Goal: Task Accomplishment & Management: Use online tool/utility

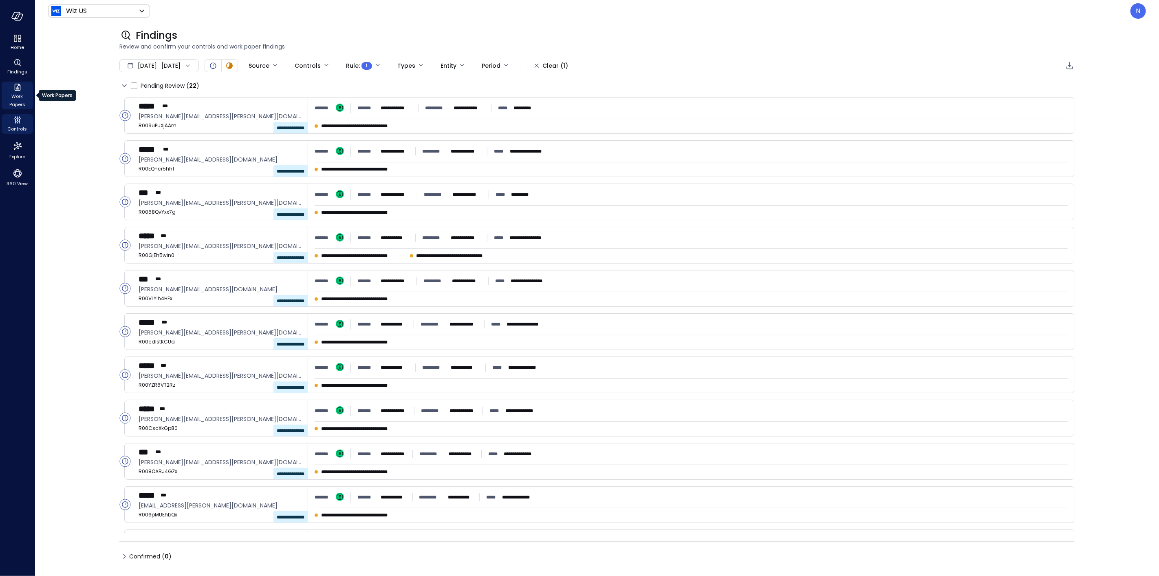
click at [20, 98] on span "Work Papers" at bounding box center [17, 100] width 25 height 16
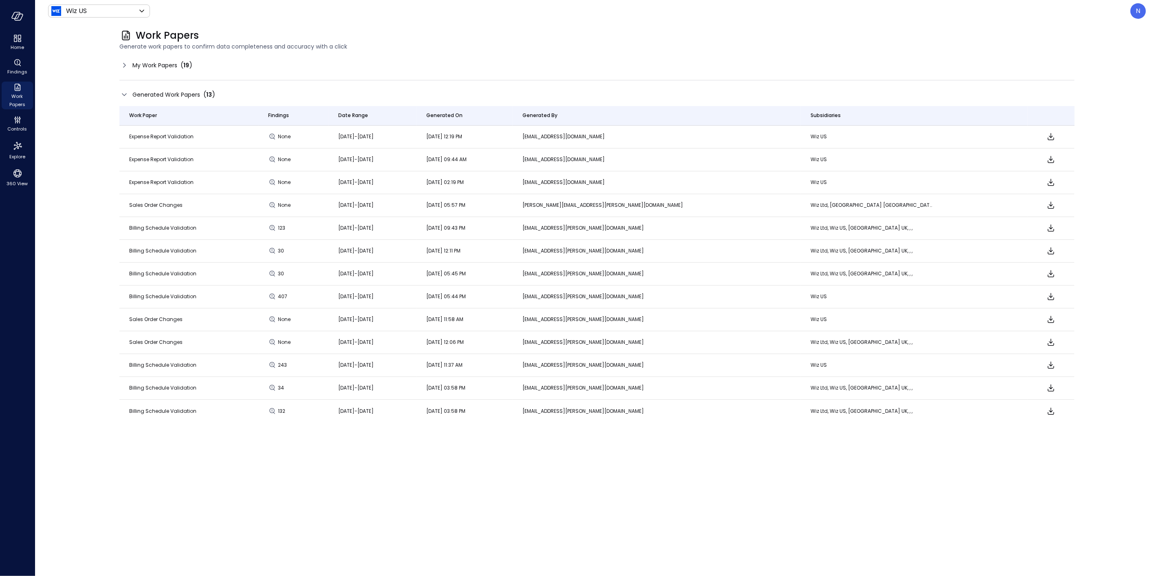
click at [901, 133] on p "Wiz US" at bounding box center [872, 136] width 122 height 8
click at [162, 68] on span "My Work Papers" at bounding box center [154, 65] width 45 height 9
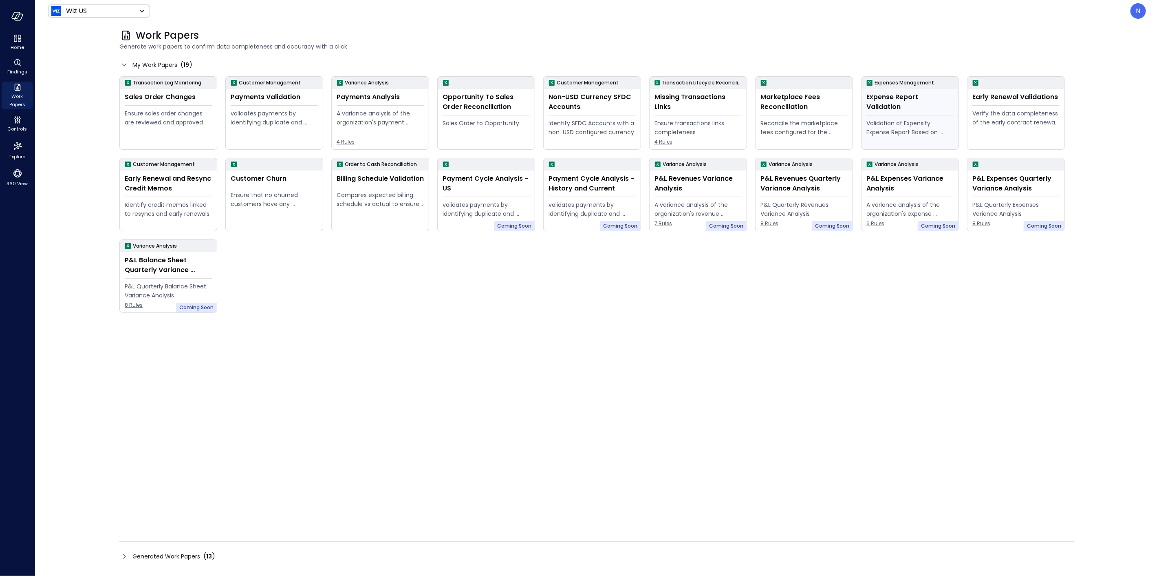
click at [901, 104] on div "Expense Report Validation Validation of Expensify Expense Report Based on policy" at bounding box center [910, 119] width 97 height 60
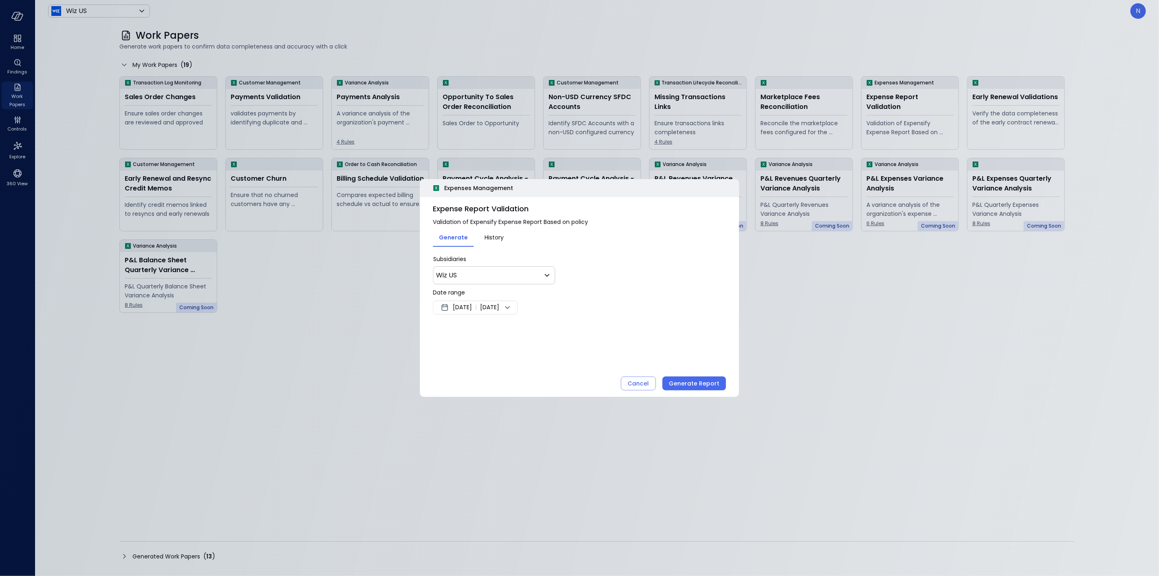
click at [466, 313] on div "Aug 19, 2025 | Aug 26, 2025" at bounding box center [475, 307] width 85 height 14
click at [536, 328] on button "<" at bounding box center [537, 329] width 15 height 15
click at [555, 327] on button ">" at bounding box center [552, 329] width 15 height 15
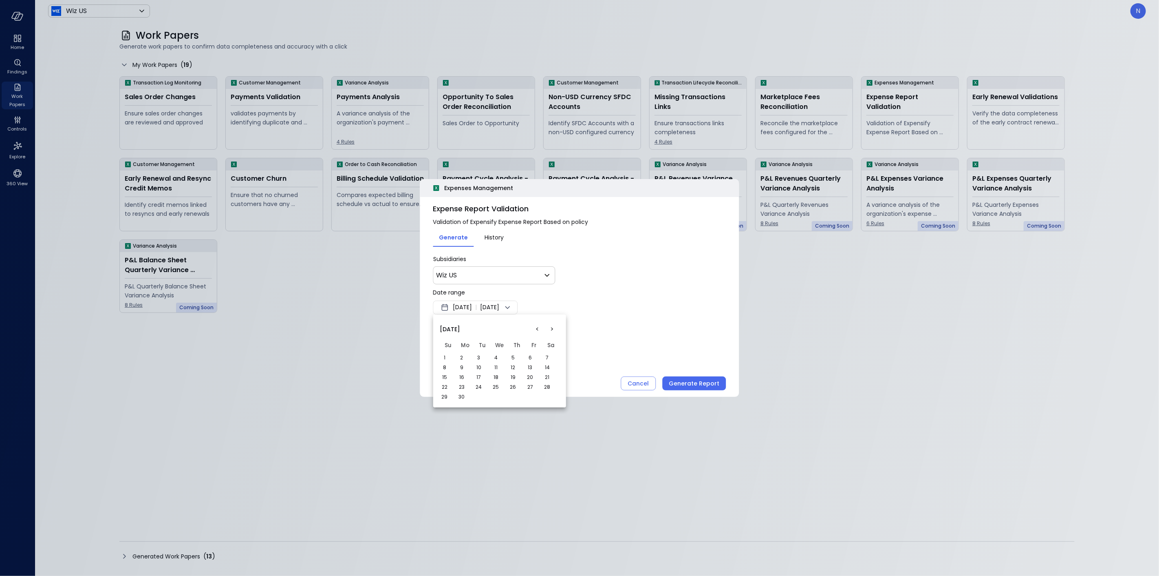
click at [447, 358] on button "1" at bounding box center [444, 357] width 9 height 9
click at [632, 329] on div at bounding box center [579, 288] width 1159 height 576
click at [700, 385] on div "Generate Report" at bounding box center [694, 383] width 51 height 10
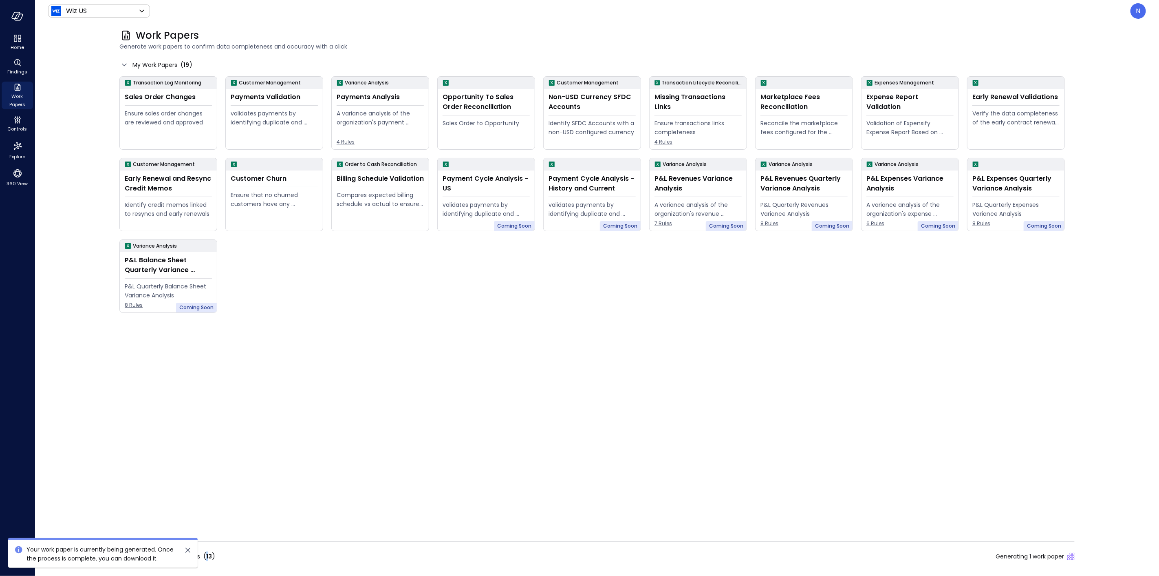
click at [207, 552] on span "13" at bounding box center [209, 556] width 6 height 8
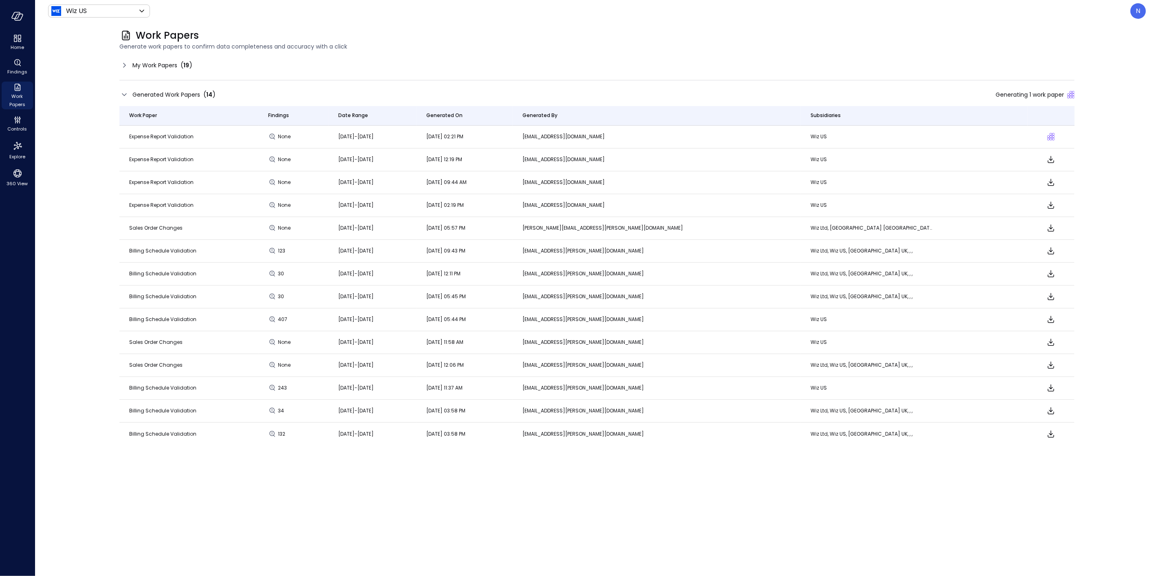
click at [952, 80] on hr at bounding box center [597, 80] width 956 height 0
click at [790, 55] on div "Work Papers Generate work papers to confirm data completeness and accuracy with…" at bounding box center [592, 40] width 965 height 36
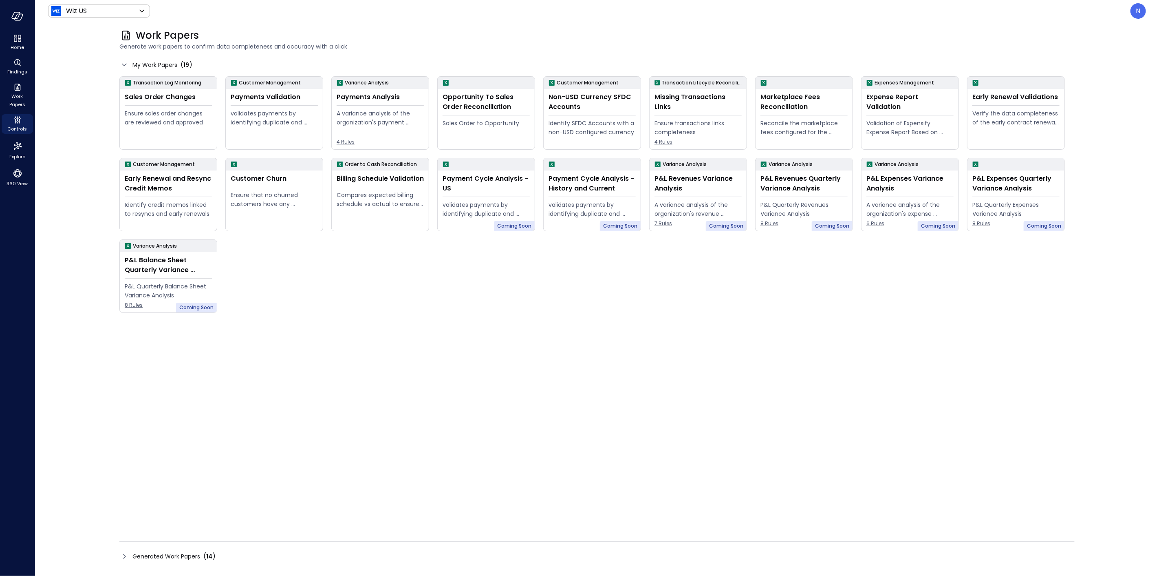
click at [188, 552] on span "Generated Work Papers" at bounding box center [166, 556] width 68 height 9
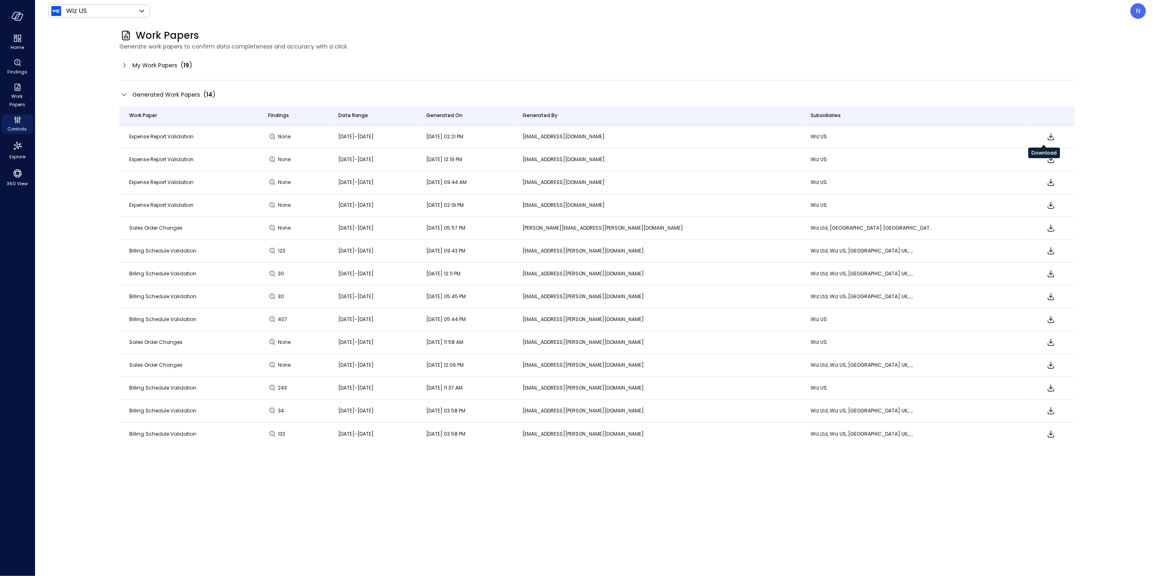
click at [1049, 137] on icon "Download" at bounding box center [1052, 136] width 7 height 7
click at [1047, 134] on icon "Download" at bounding box center [1052, 137] width 10 height 10
